Goal: Task Accomplishment & Management: Manage account settings

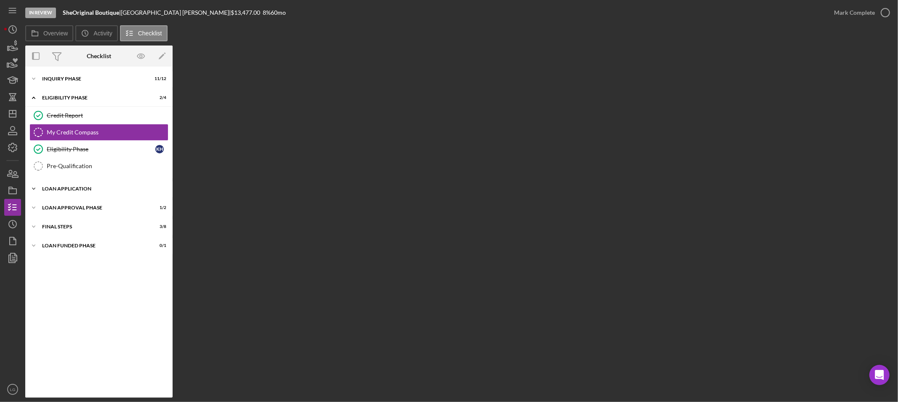
click at [70, 195] on div "Icon/Expander Loan Application 14 / 15" at bounding box center [98, 188] width 147 height 17
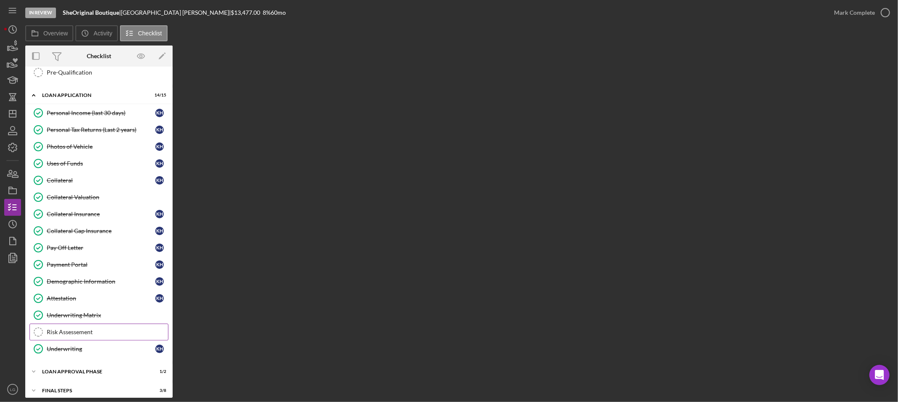
scroll to position [120, 0]
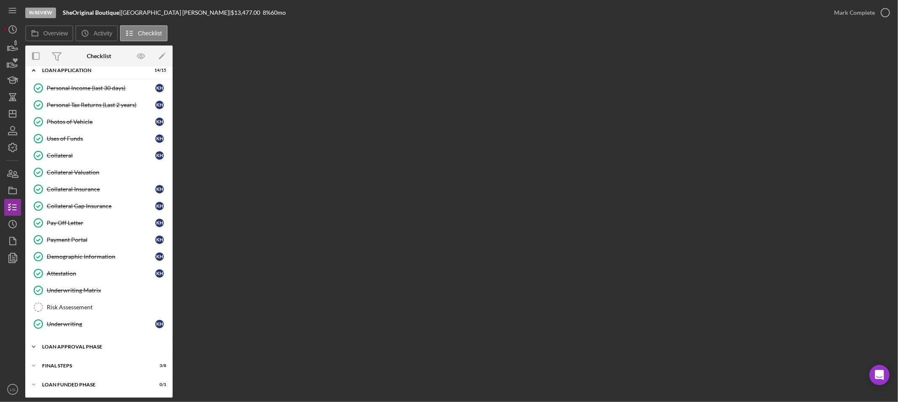
click at [99, 344] on div "Icon/Expander Loan Approval Phase 1 / 2" at bounding box center [98, 346] width 147 height 17
